Goal: Register for event/course

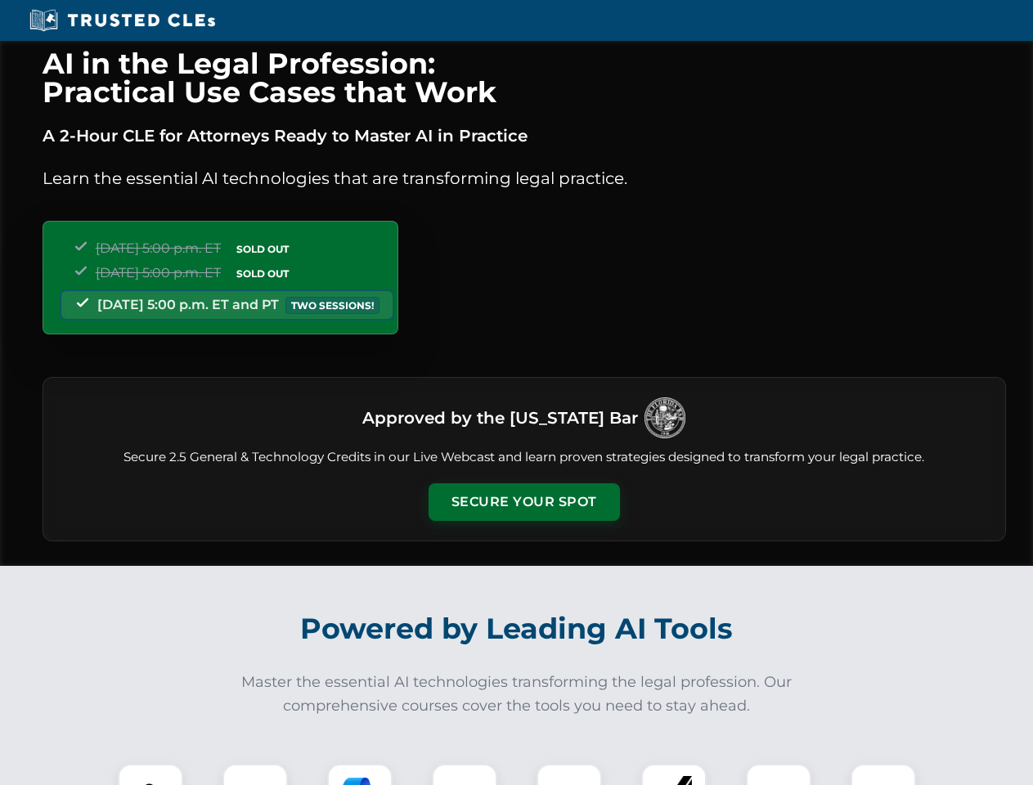
click at [523, 502] on button "Secure Your Spot" at bounding box center [523, 502] width 191 height 38
click at [150, 774] on img at bounding box center [150, 796] width 47 height 47
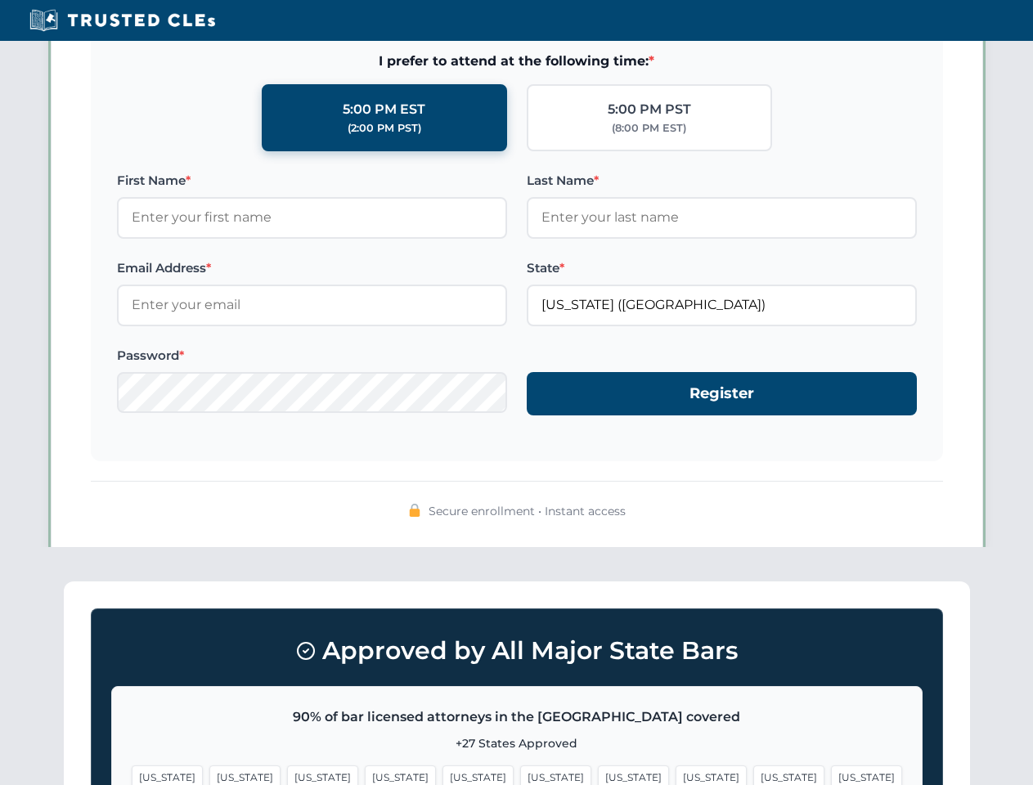
click at [598, 774] on span "[US_STATE]" at bounding box center [633, 777] width 71 height 24
click at [753, 774] on span "[US_STATE]" at bounding box center [788, 777] width 71 height 24
